Goal: Transaction & Acquisition: Download file/media

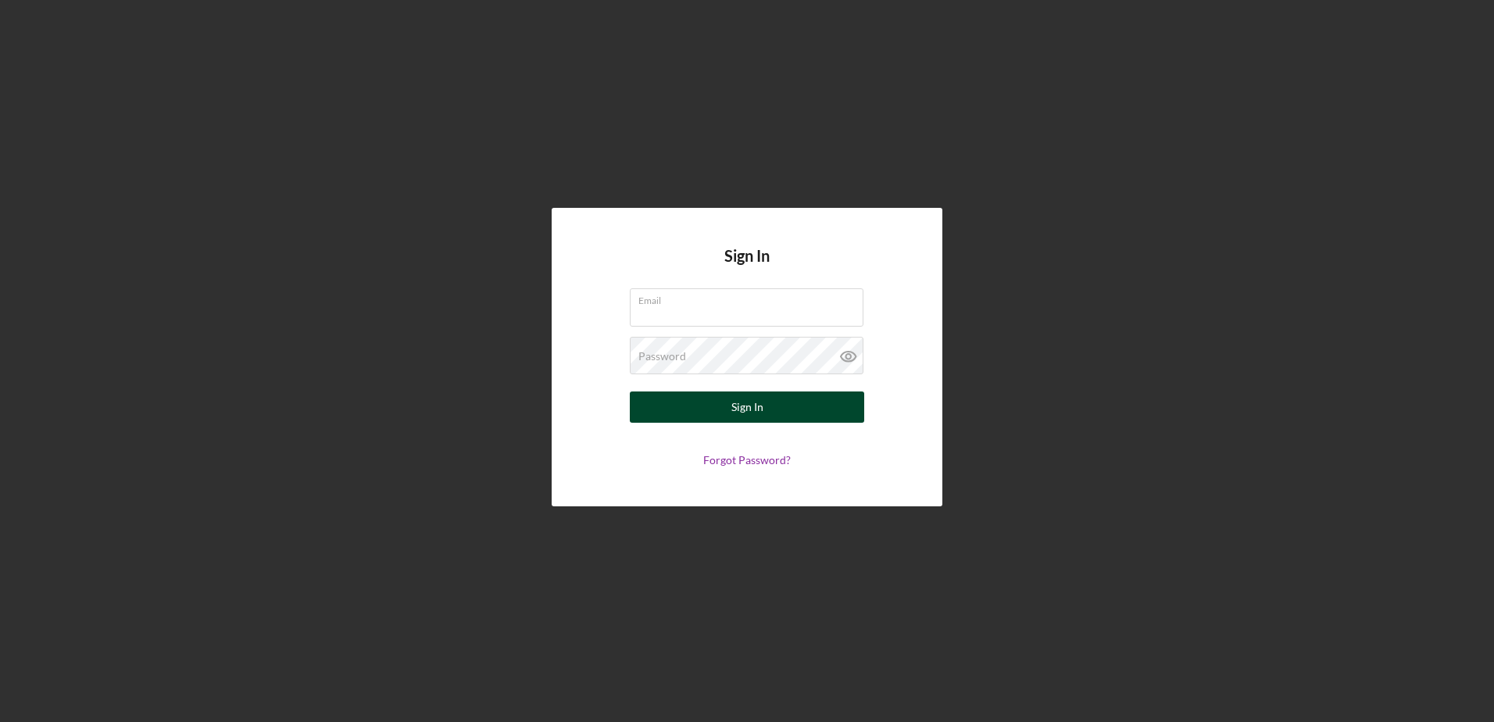
type input "jonas@dynamicedservices.net"
click at [726, 414] on button "Sign In" at bounding box center [747, 407] width 234 height 31
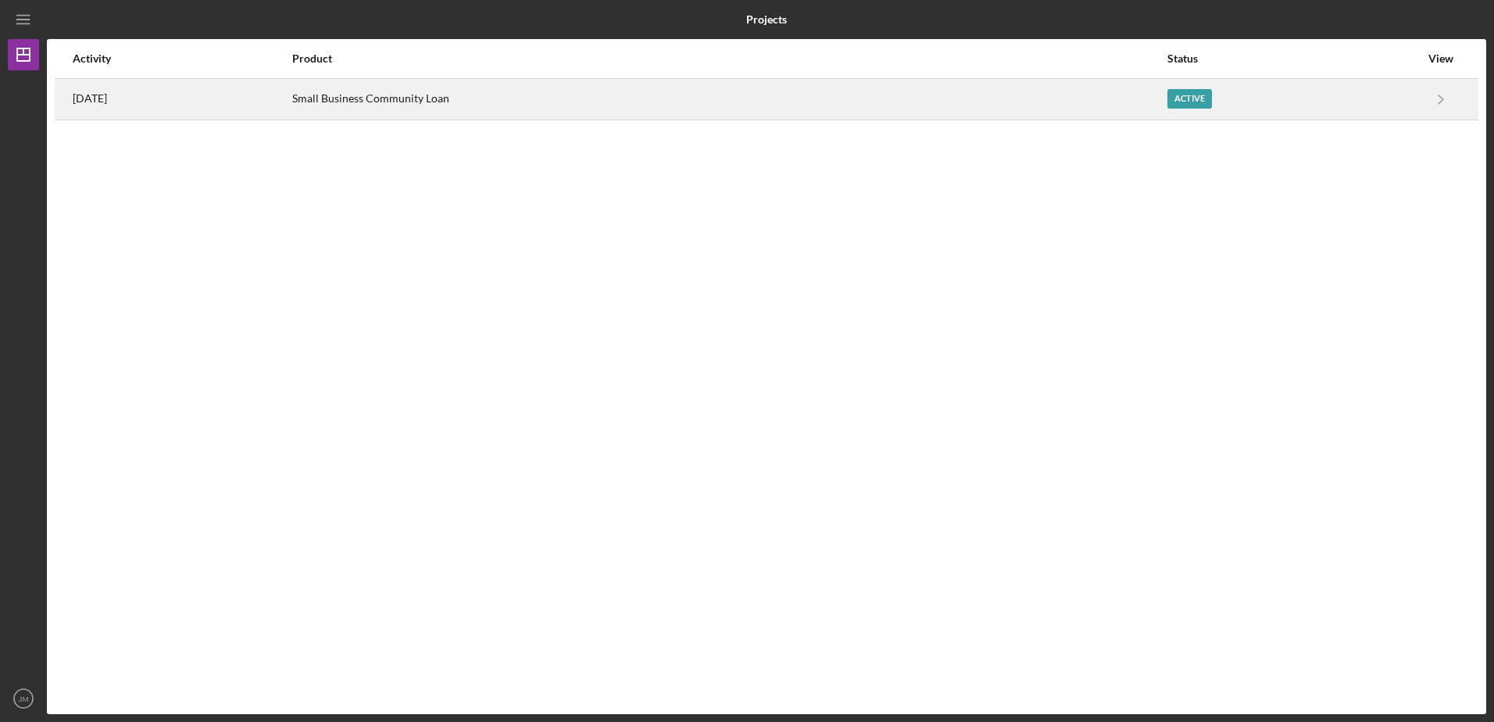
click at [1378, 95] on div "Active" at bounding box center [1294, 99] width 252 height 39
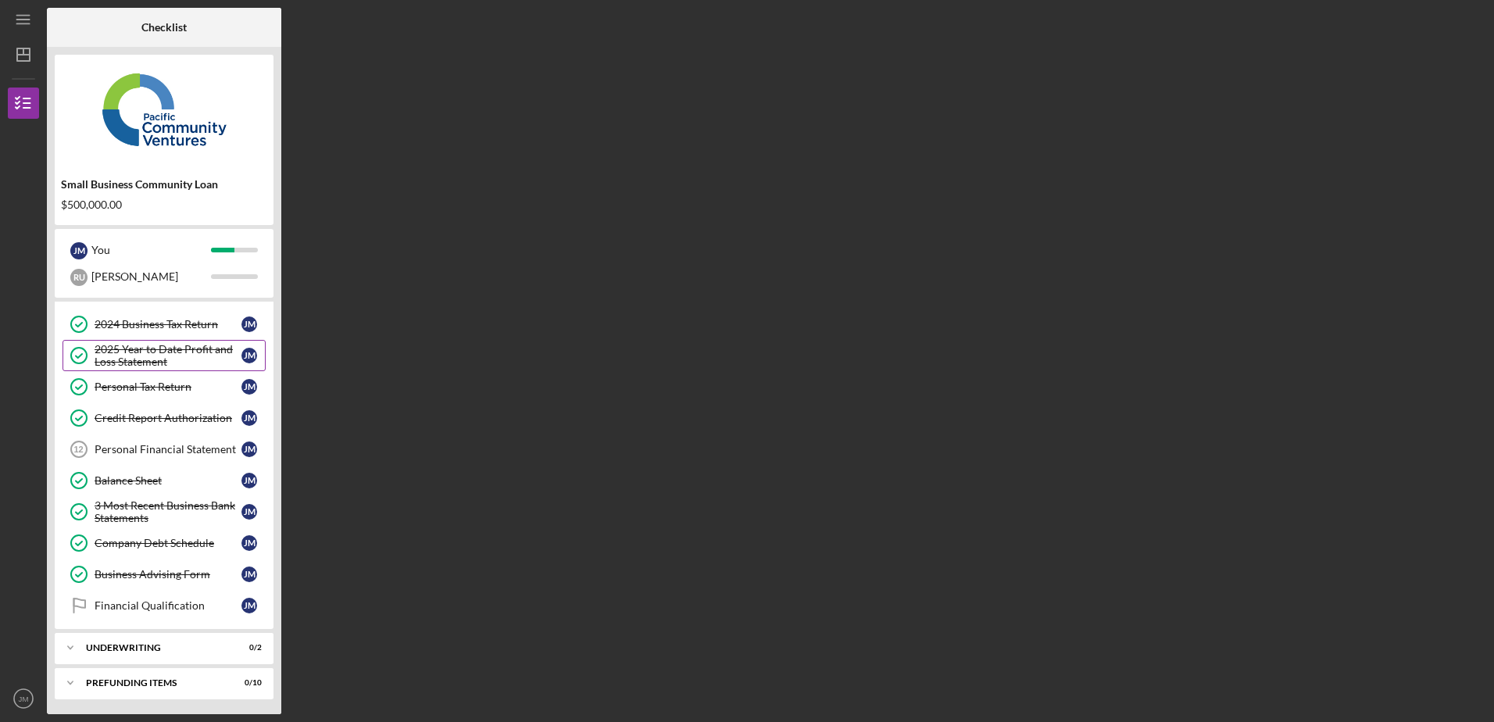
scroll to position [155, 0]
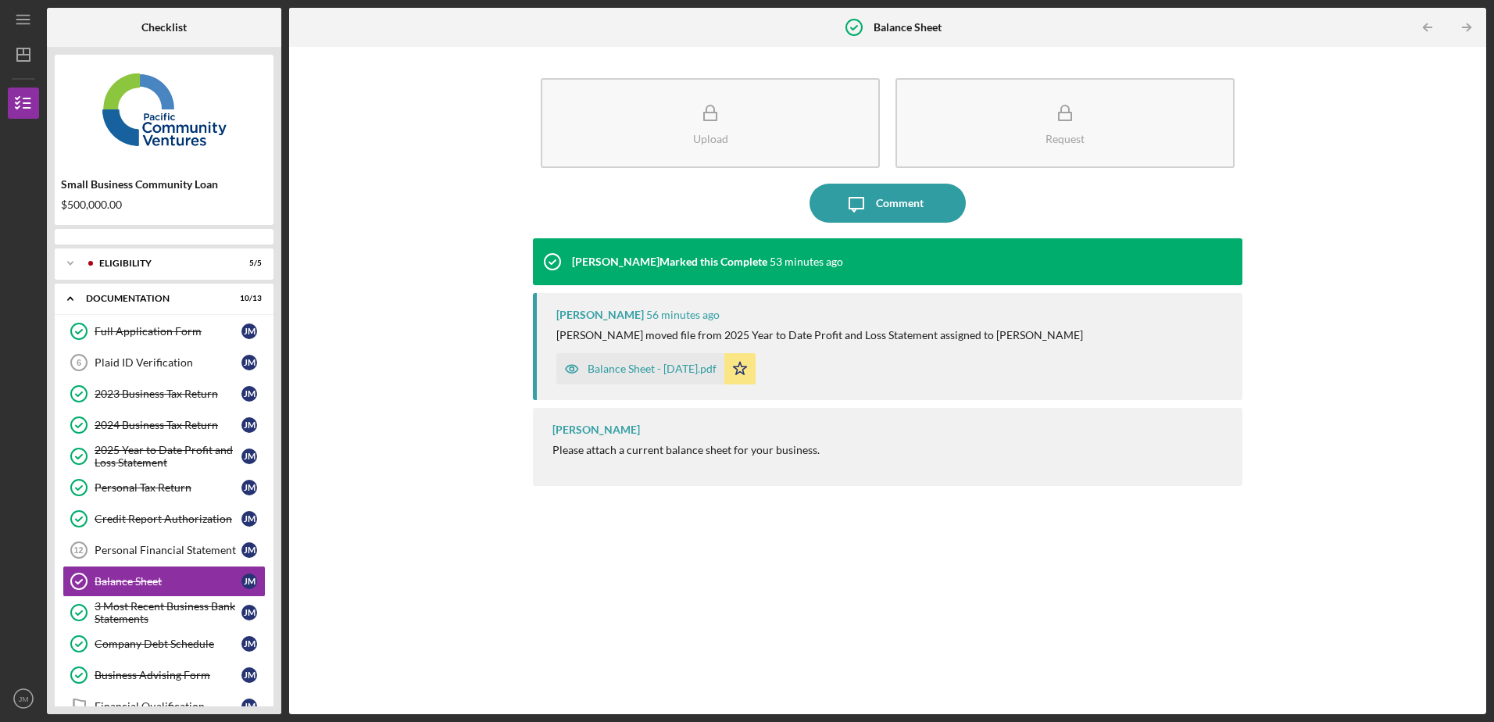
scroll to position [102, 0]
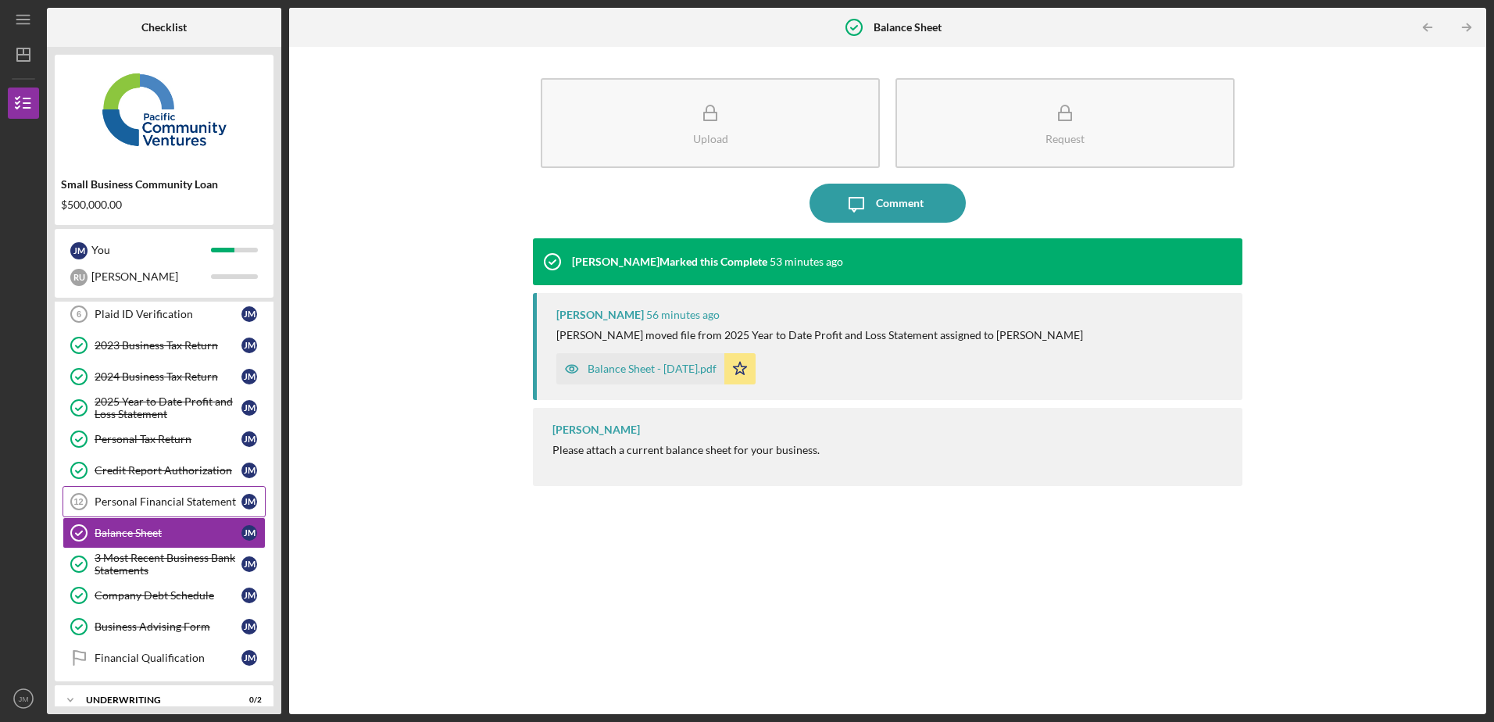
click at [215, 496] on div "Personal Financial Statement" at bounding box center [168, 501] width 147 height 13
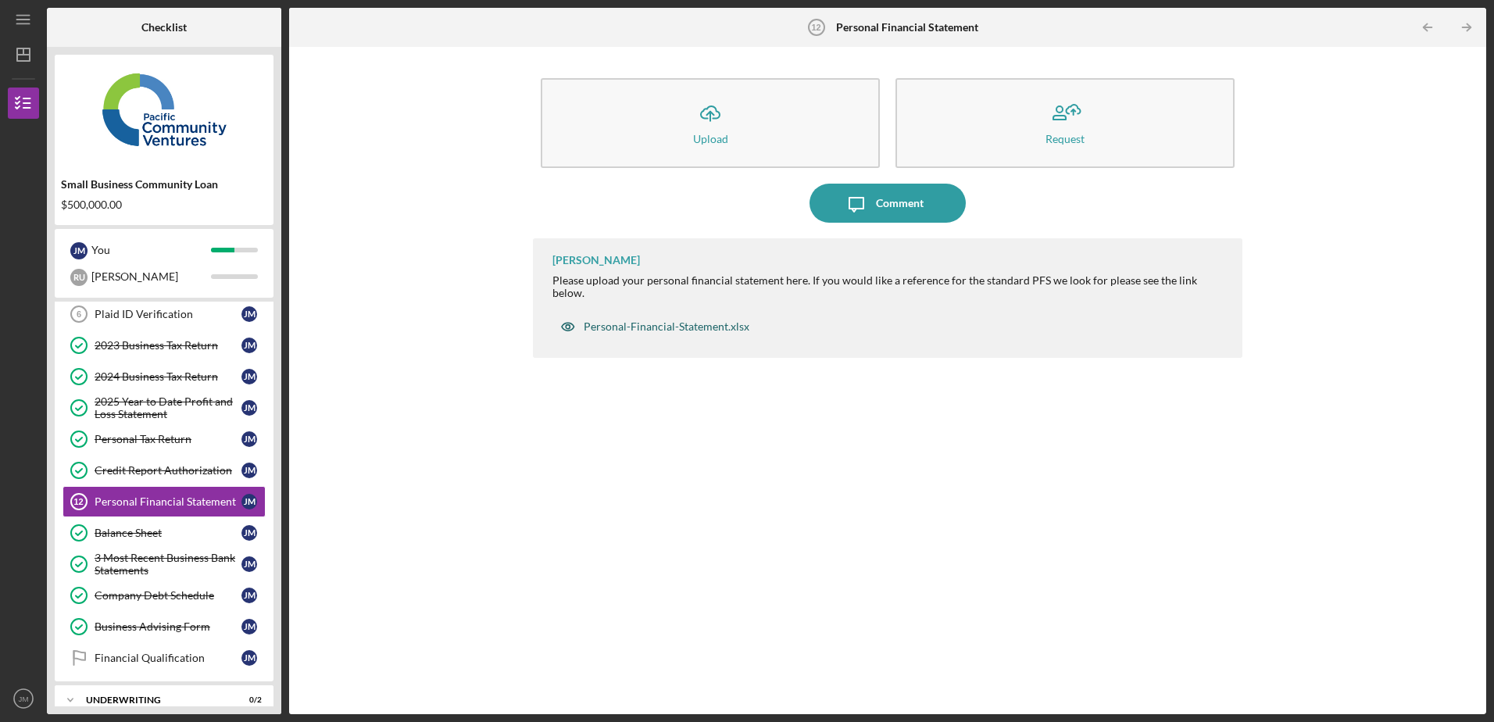
click at [682, 320] on div "Personal-Financial-Statement.xlsx" at bounding box center [667, 326] width 166 height 13
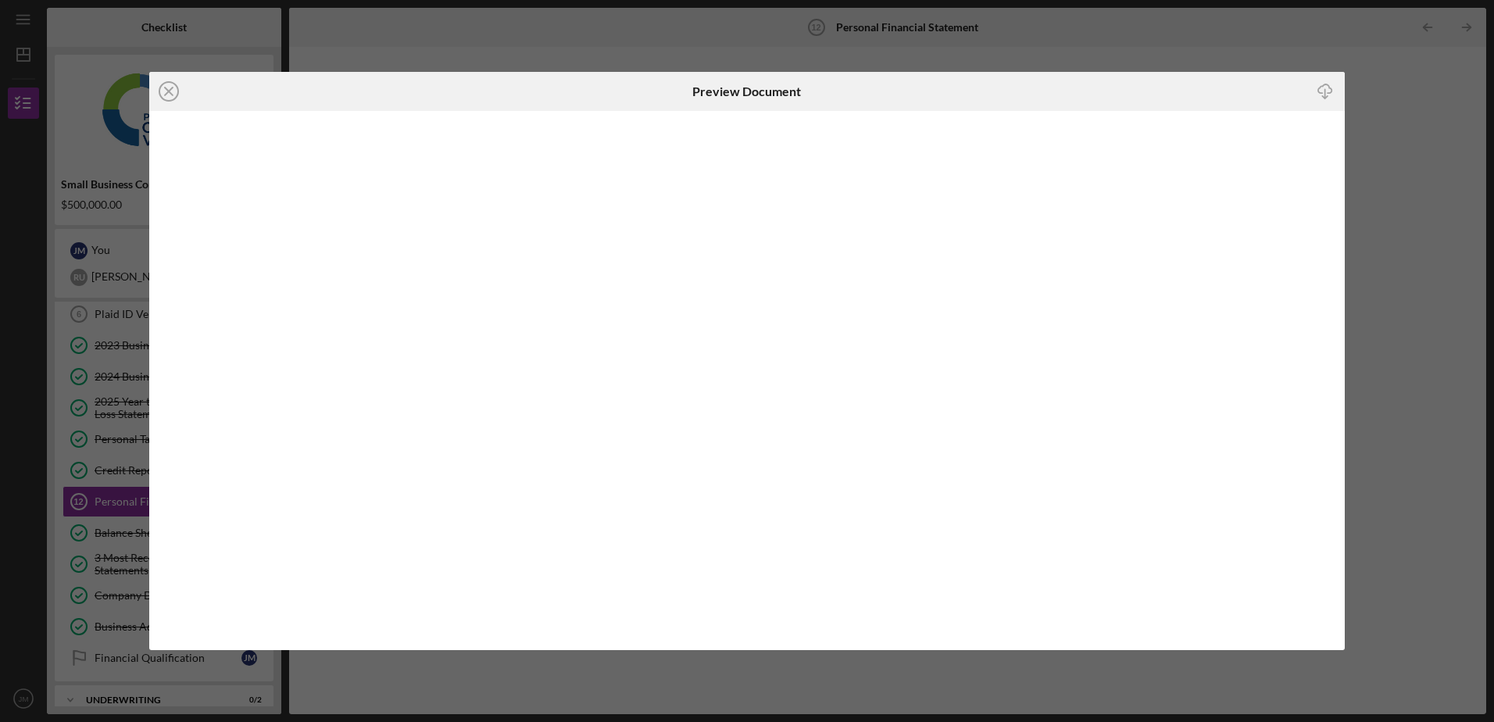
click at [1328, 91] on icon "Icon/Download" at bounding box center [1325, 91] width 35 height 35
drag, startPoint x: 955, startPoint y: 27, endPoint x: 955, endPoint y: 16, distance: 10.9
click at [955, 27] on div "Icon/Close Preview Document Icon/Download" at bounding box center [747, 361] width 1494 height 722
